Goal: Task Accomplishment & Management: Complete application form

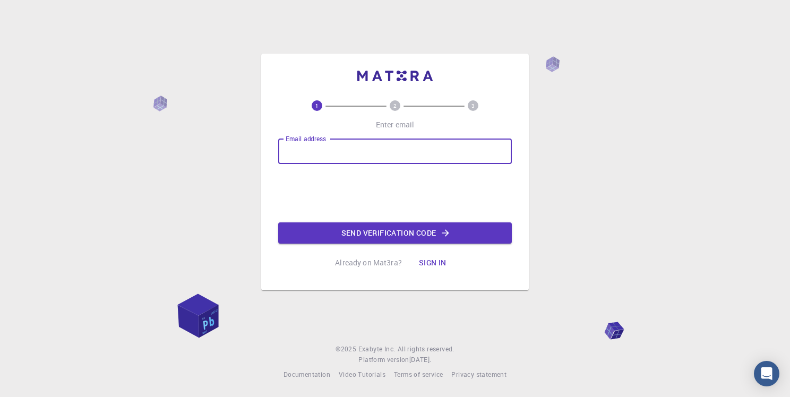
click at [367, 148] on input "Email address" at bounding box center [395, 151] width 234 height 25
type input "[EMAIL_ADDRESS][DOMAIN_NAME]"
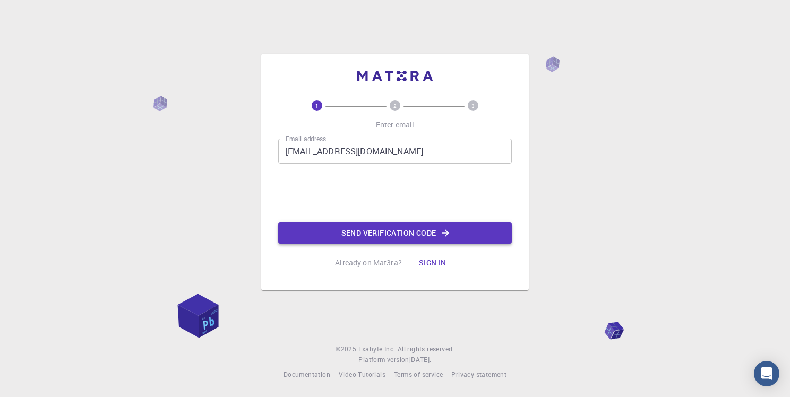
click at [357, 237] on button "Send verification code" at bounding box center [395, 232] width 234 height 21
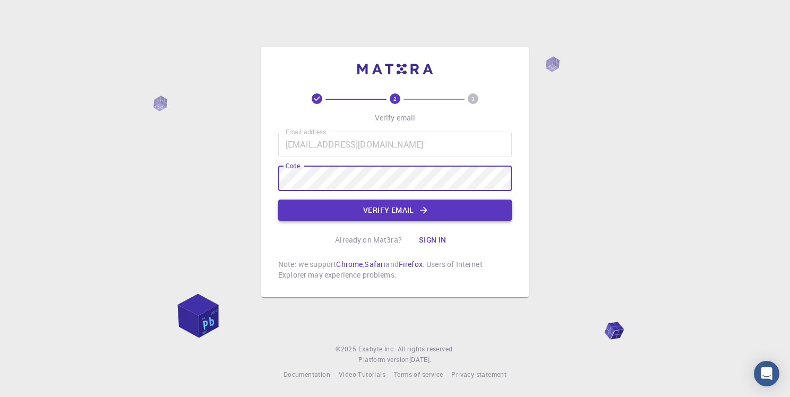
click at [387, 210] on button "Verify email" at bounding box center [395, 210] width 234 height 21
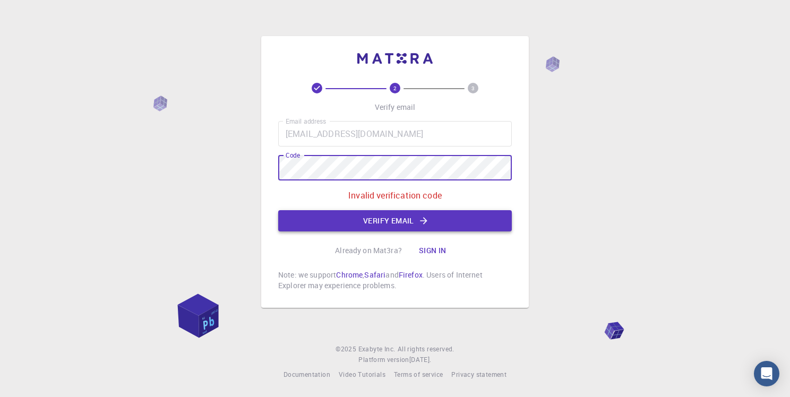
click at [401, 222] on button "Verify email" at bounding box center [395, 220] width 234 height 21
click at [229, 175] on div "2 3 Verify email Email address [EMAIL_ADDRESS][DOMAIN_NAME] Email address Code …" at bounding box center [395, 198] width 790 height 397
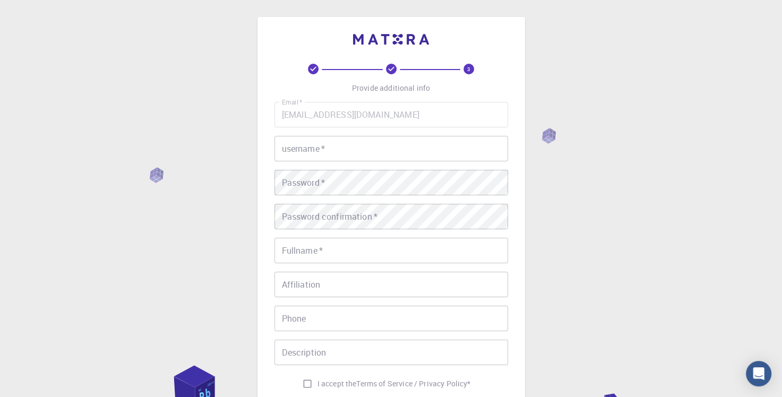
click at [329, 151] on input "username   *" at bounding box center [391, 148] width 234 height 25
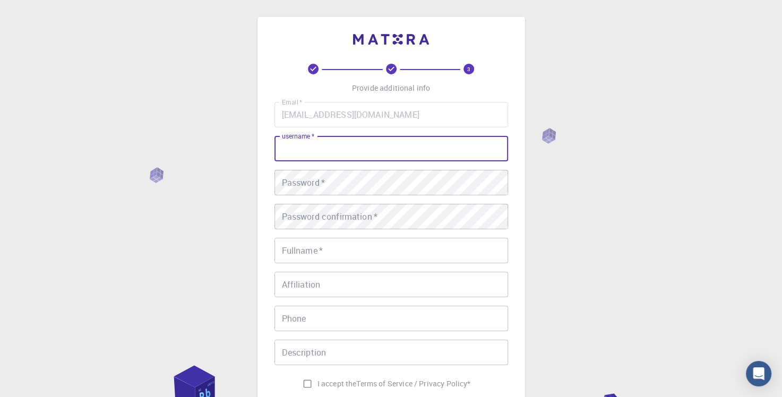
click at [333, 151] on input "username   *" at bounding box center [391, 148] width 234 height 25
type input "abeu"
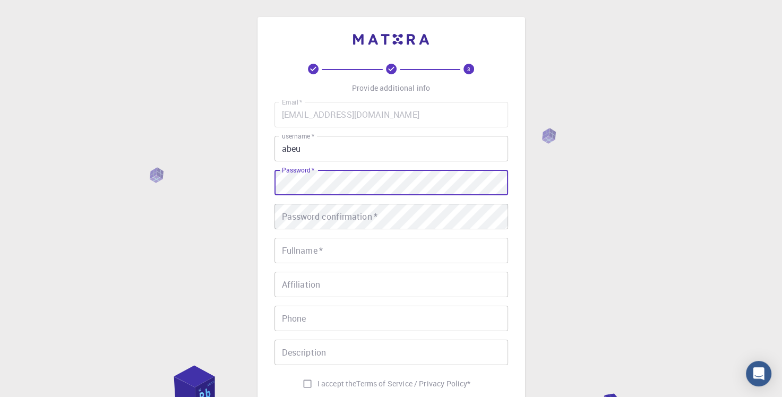
click at [208, 185] on div "3 Provide additional info Email   * [EMAIL_ADDRESS][DOMAIN_NAME] Email   * user…" at bounding box center [391, 270] width 782 height 540
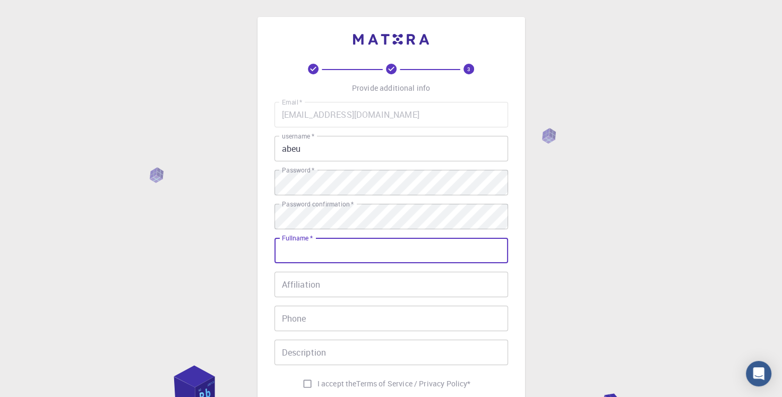
click at [358, 256] on input "Fullname   *" at bounding box center [391, 250] width 234 height 25
type input "Nurgeldi Abeu"
type input "87772156872"
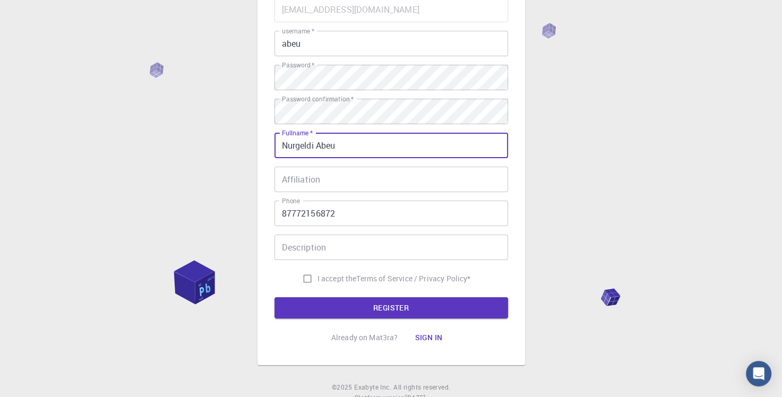
scroll to position [106, 0]
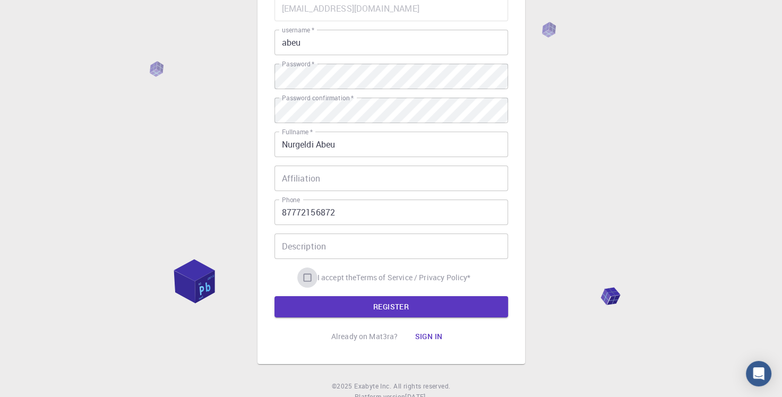
click at [305, 279] on input "I accept the Terms of Service / Privacy Policy *" at bounding box center [307, 277] width 20 height 20
checkbox input "true"
click at [380, 302] on button "REGISTER" at bounding box center [391, 306] width 234 height 21
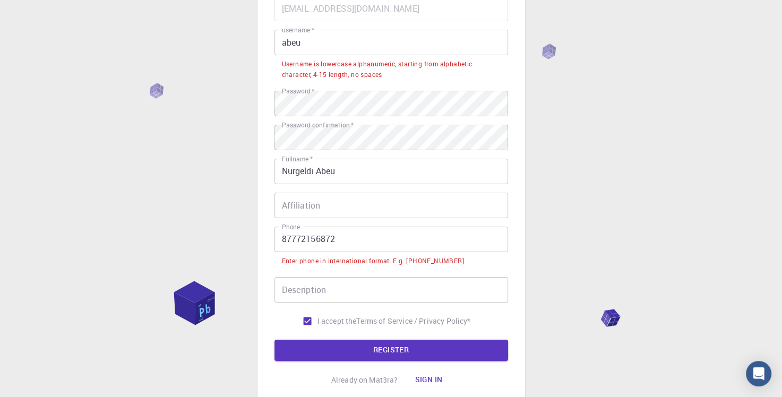
click at [284, 237] on input "87772156872" at bounding box center [391, 239] width 234 height 25
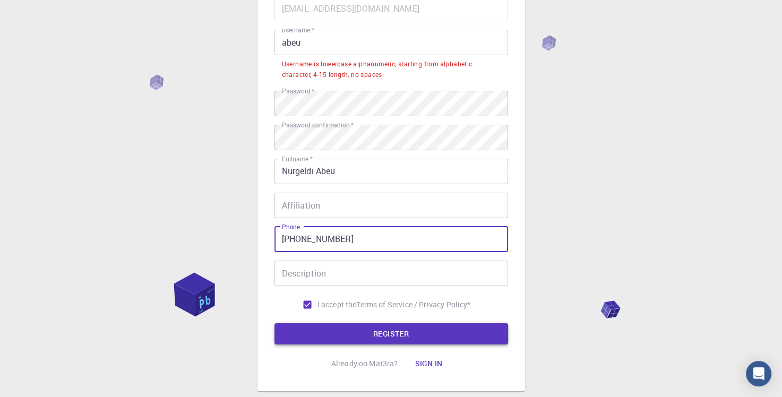
type input "[PHONE_NUMBER]"
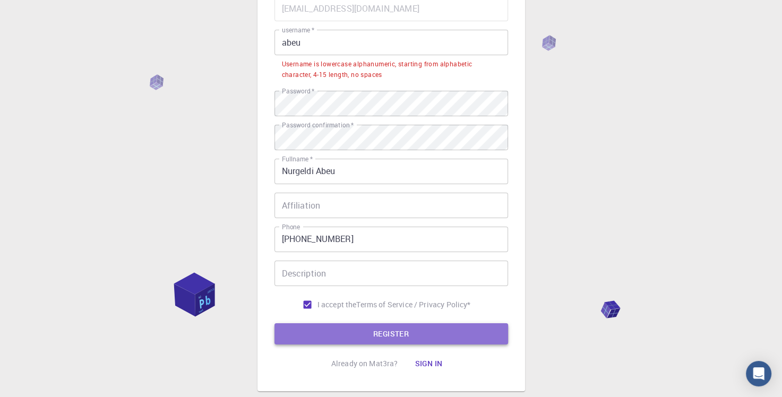
click at [380, 336] on button "REGISTER" at bounding box center [391, 333] width 234 height 21
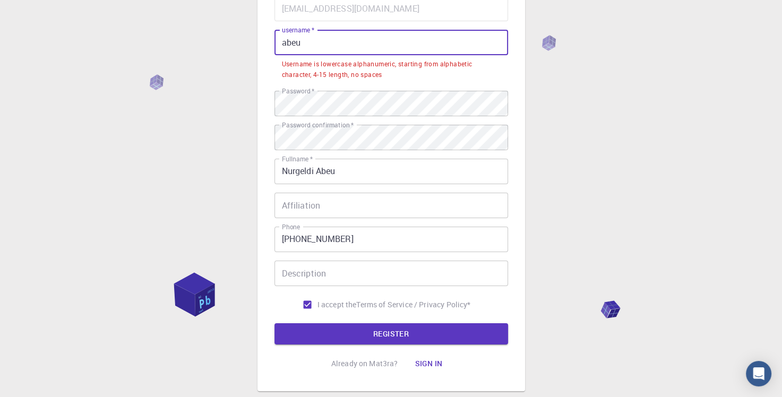
click at [318, 45] on input "abeu" at bounding box center [391, 42] width 234 height 25
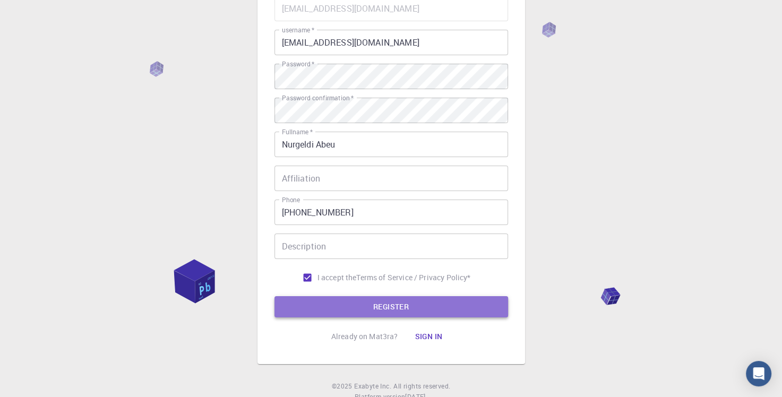
click at [354, 313] on button "REGISTER" at bounding box center [391, 306] width 234 height 21
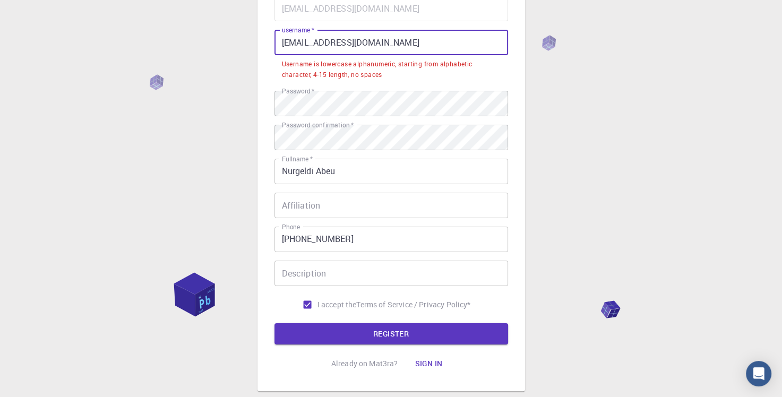
drag, startPoint x: 342, startPoint y: 42, endPoint x: 272, endPoint y: 36, distance: 69.9
click at [272, 36] on div "3 Provide additional info Email   * [EMAIL_ADDRESS][DOMAIN_NAME] Email   * user…" at bounding box center [390, 151] width 267 height 480
type input "nur520328"
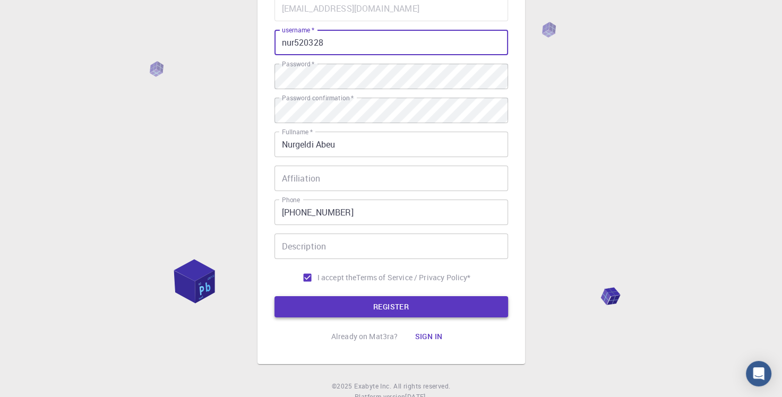
click at [376, 306] on button "REGISTER" at bounding box center [391, 306] width 234 height 21
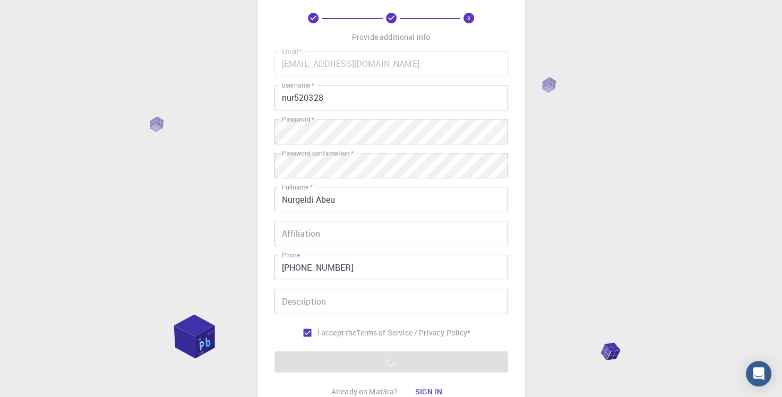
scroll to position [143, 0]
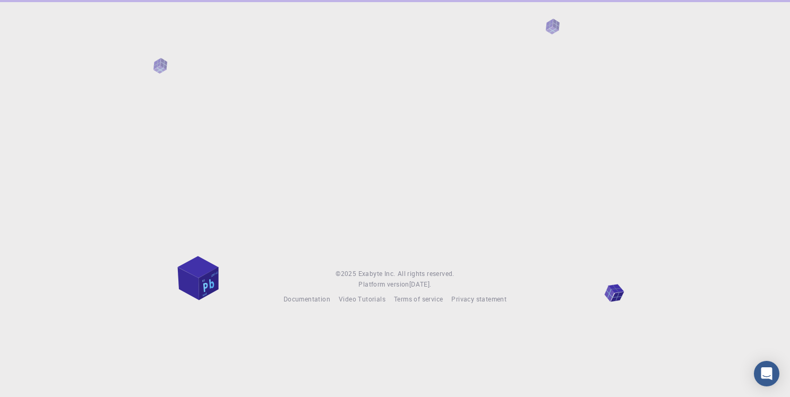
click at [552, 29] on div at bounding box center [395, 126] width 790 height 252
drag, startPoint x: 211, startPoint y: 275, endPoint x: 241, endPoint y: 279, distance: 30.5
click at [167, 275] on footer "© 2025 Exabyte Inc. All rights reserved. Platform version 2025.7.24 . Documenta…" at bounding box center [395, 287] width 790 height 36
drag, startPoint x: 289, startPoint y: 176, endPoint x: 291, endPoint y: 170, distance: 6.2
click at [289, 175] on div at bounding box center [395, 126] width 790 height 252
